Goal: Navigation & Orientation: Find specific page/section

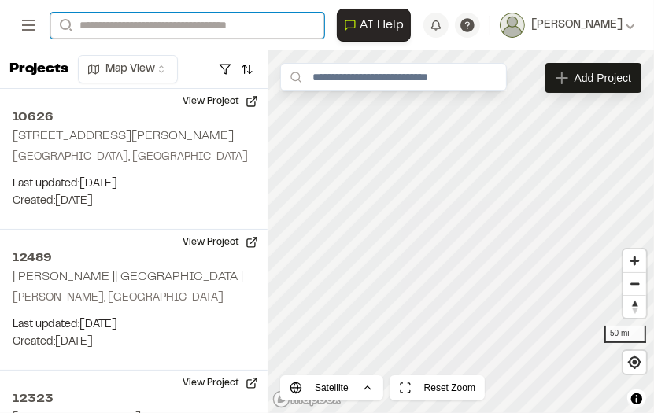
click at [101, 21] on input "Search" at bounding box center [187, 26] width 274 height 26
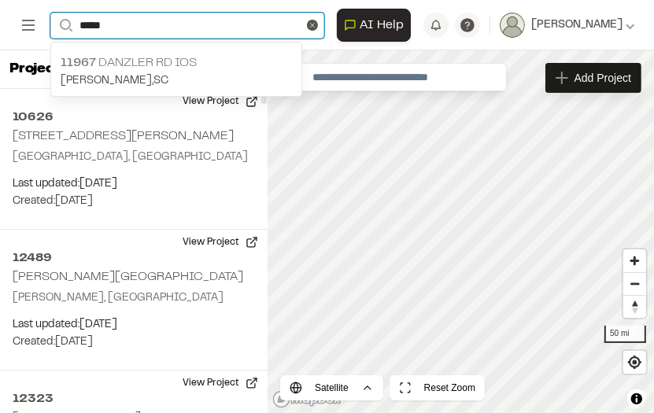
type input "*****"
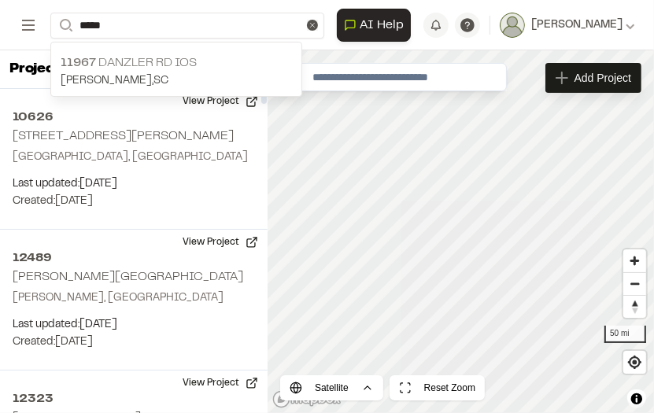
click at [114, 76] on p "[PERSON_NAME] , [GEOGRAPHIC_DATA]" at bounding box center [176, 80] width 231 height 17
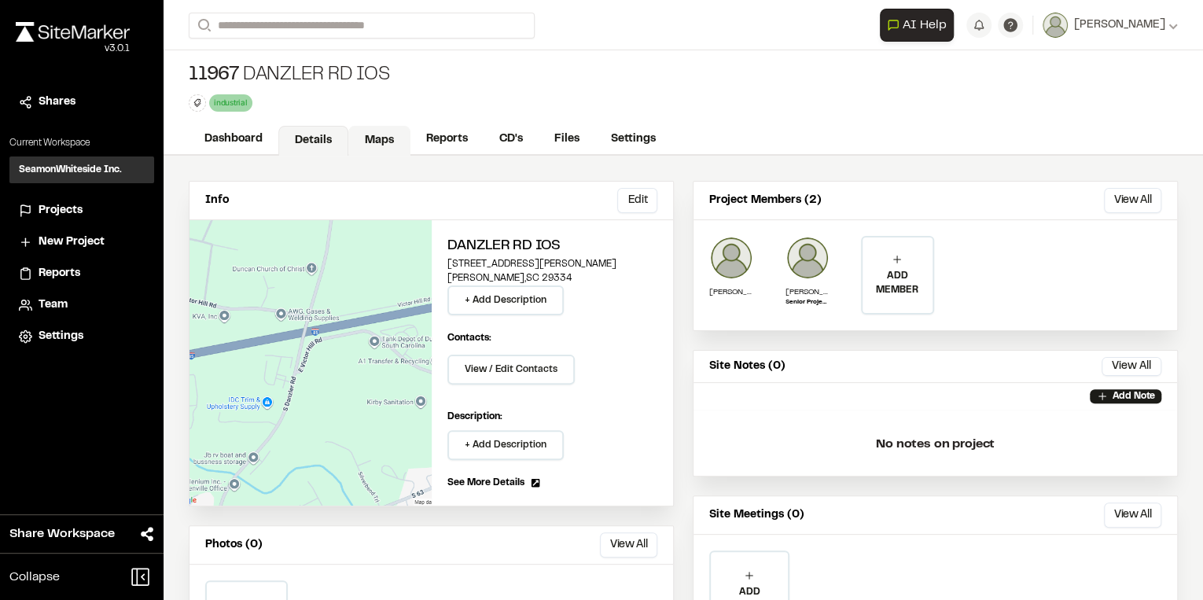
click at [376, 133] on link "Maps" at bounding box center [379, 141] width 62 height 30
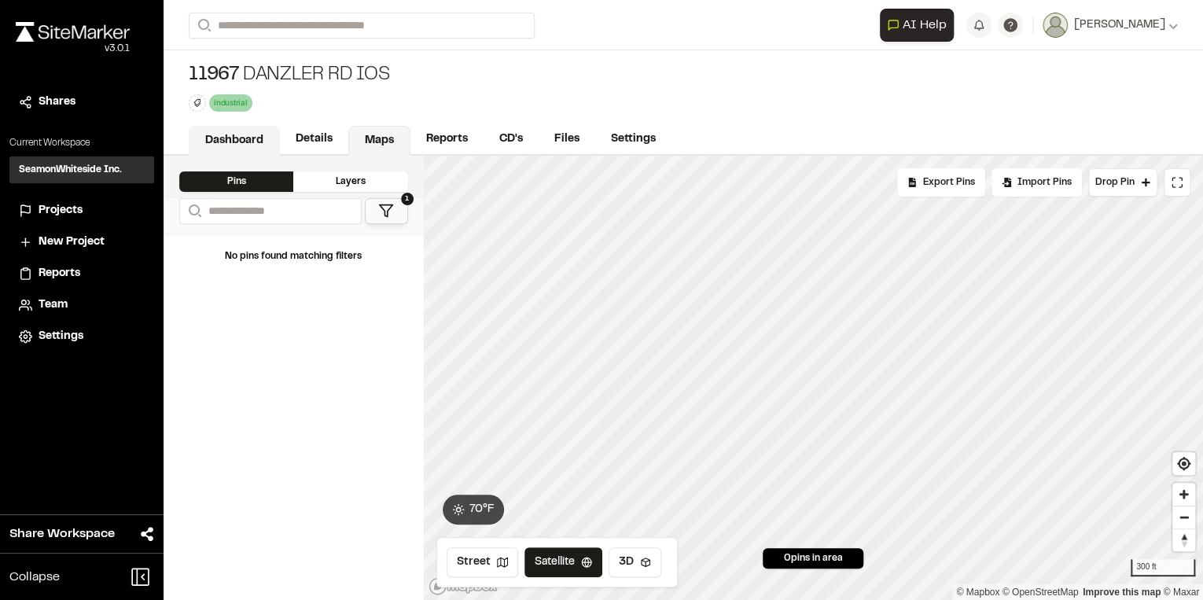
click at [234, 139] on link "Dashboard" at bounding box center [234, 141] width 91 height 30
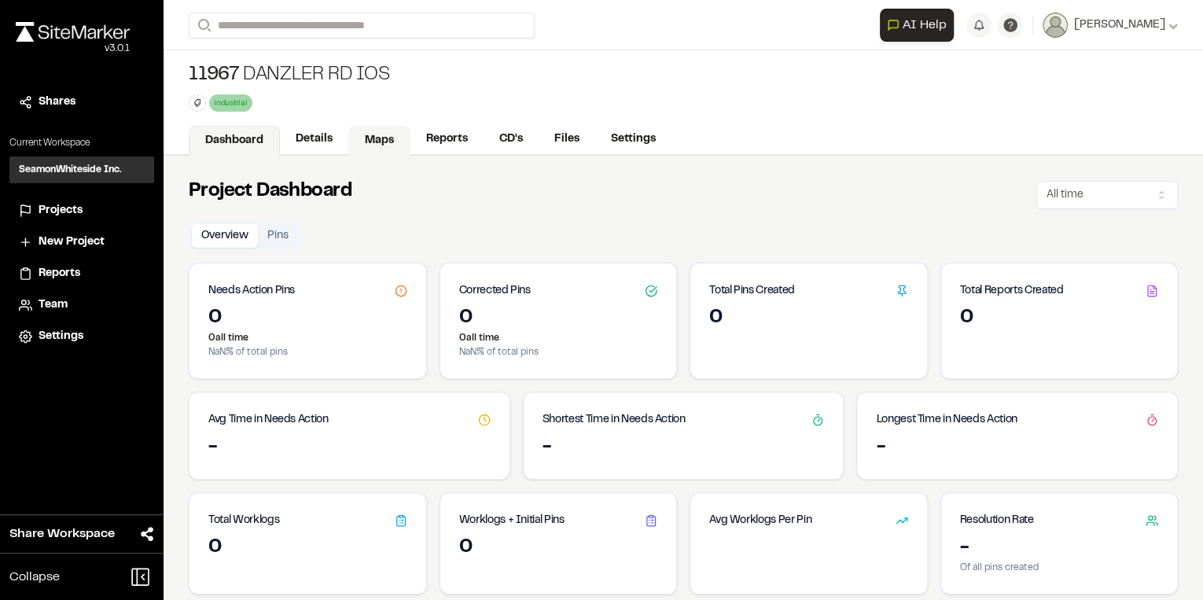
click at [348, 133] on link "Maps" at bounding box center [379, 141] width 62 height 30
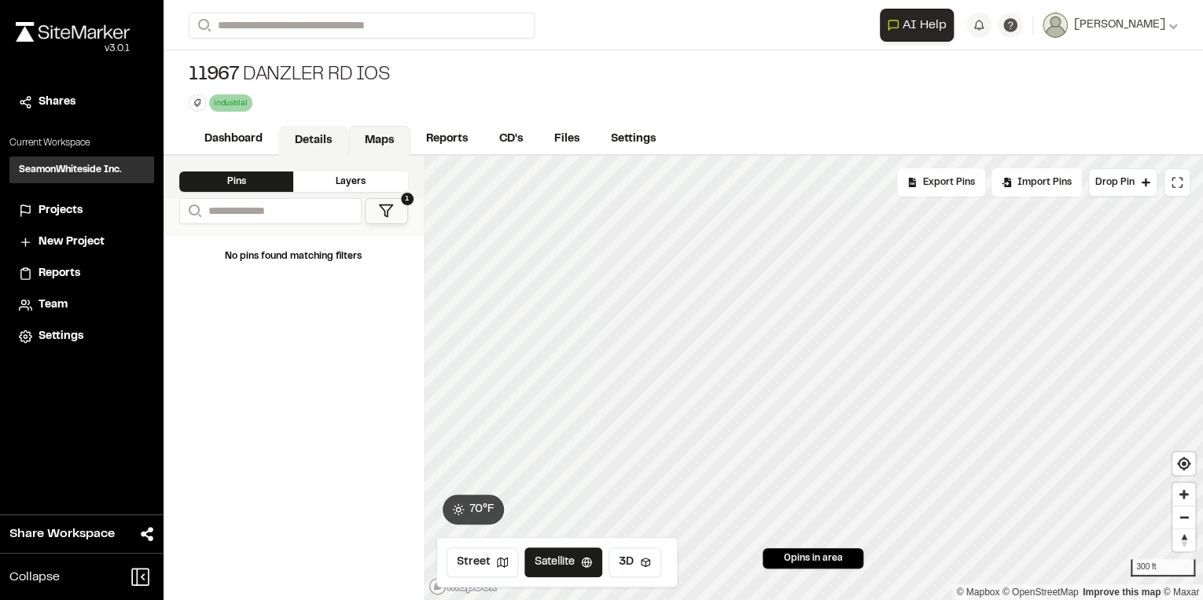
click at [311, 138] on link "Details" at bounding box center [313, 141] width 70 height 30
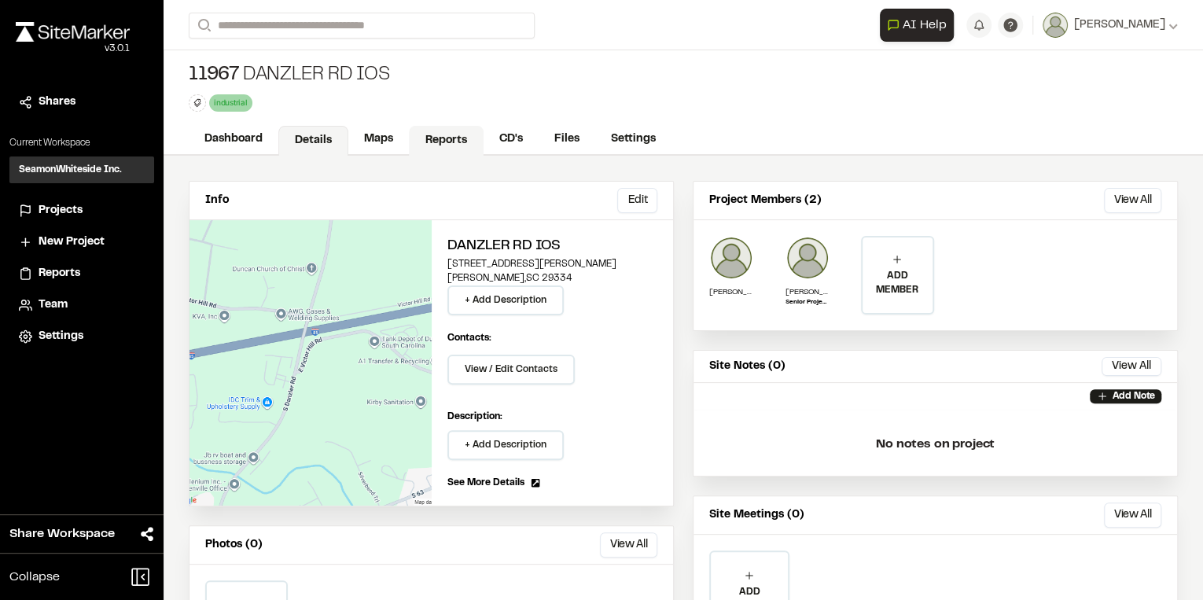
click at [452, 142] on link "Reports" at bounding box center [446, 141] width 75 height 30
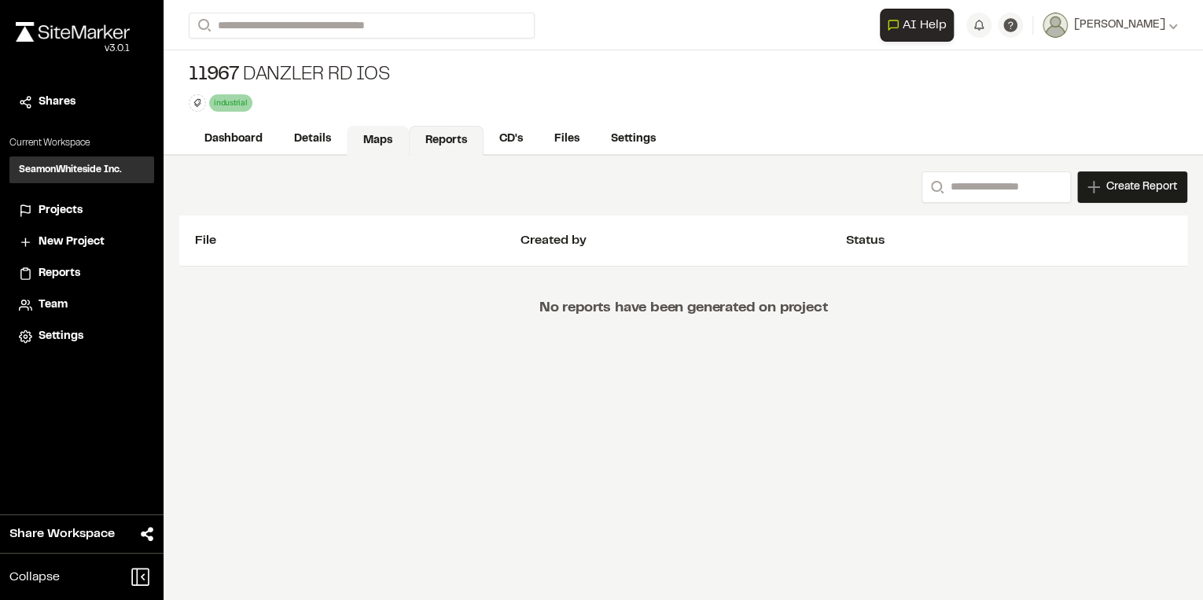
drag, startPoint x: 405, startPoint y: 150, endPoint x: 370, endPoint y: 135, distance: 38.4
click at [404, 149] on link "Maps" at bounding box center [378, 141] width 62 height 30
